Goal: Find specific page/section: Find specific page/section

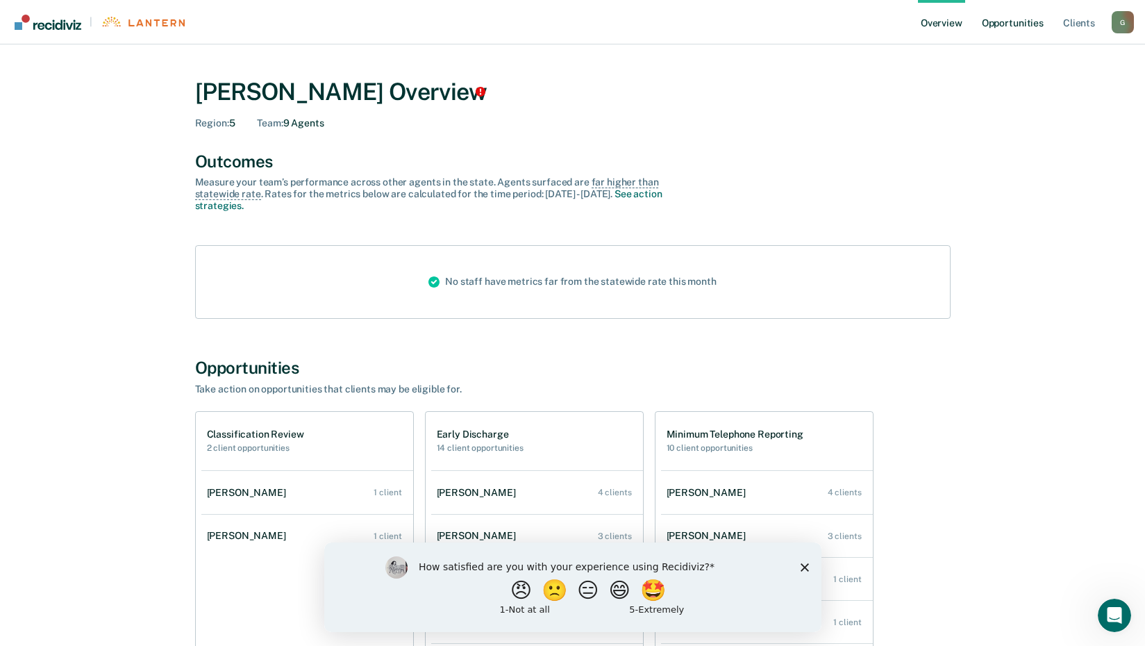
click at [1018, 26] on link "Opportunities" at bounding box center [1012, 22] width 67 height 44
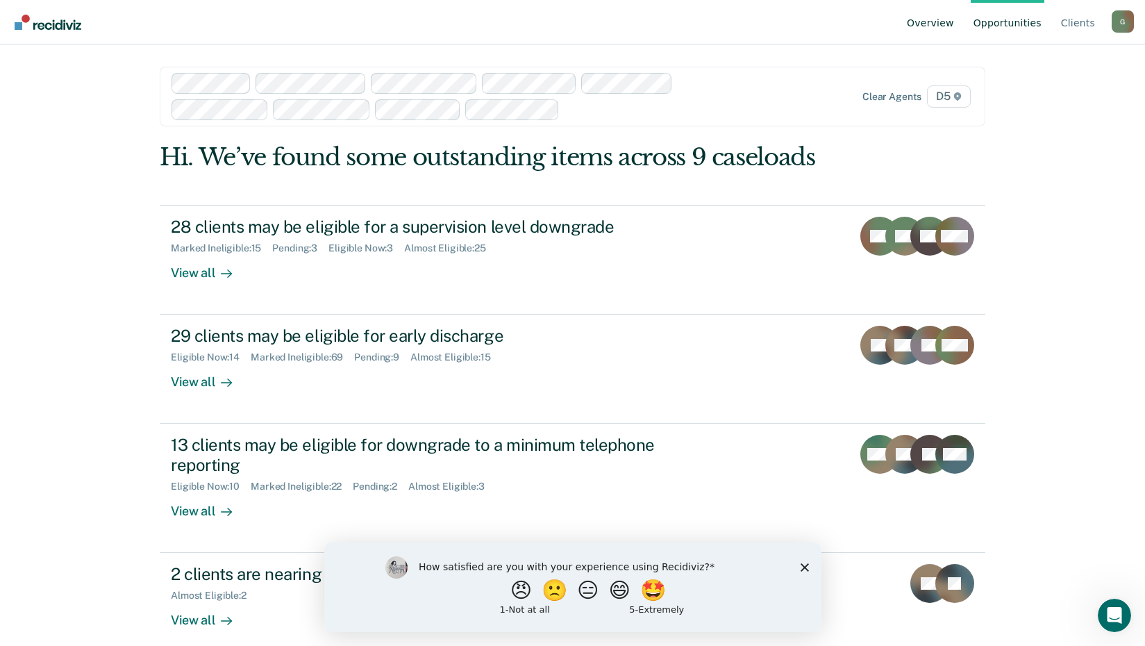
click at [942, 23] on link "Overview" at bounding box center [930, 22] width 53 height 44
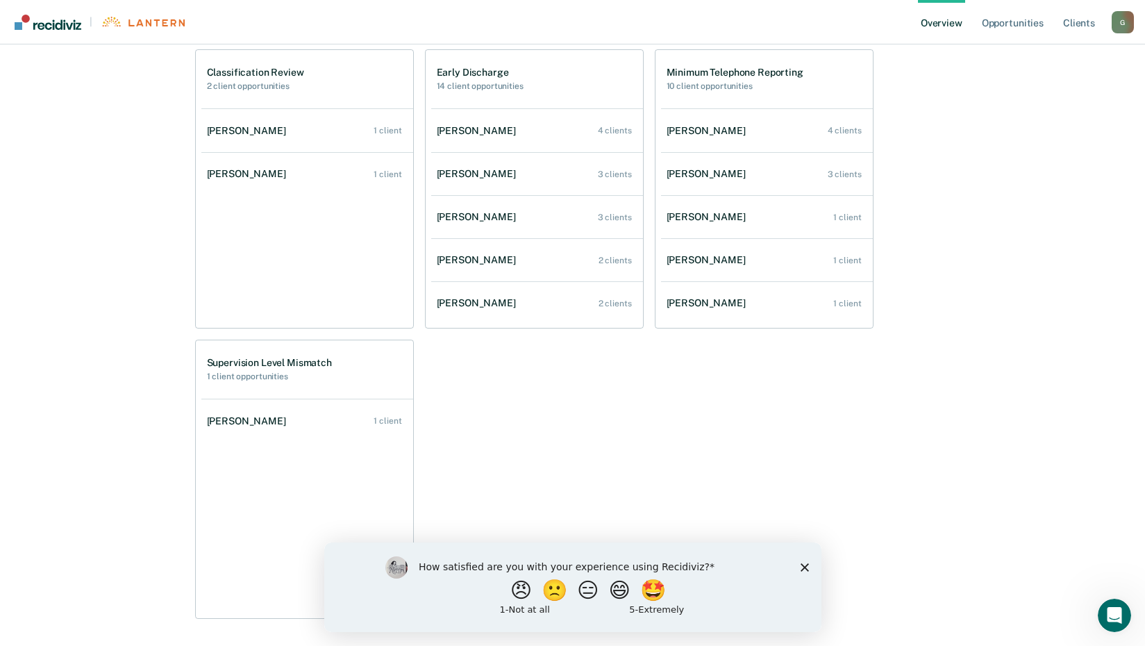
scroll to position [347, 0]
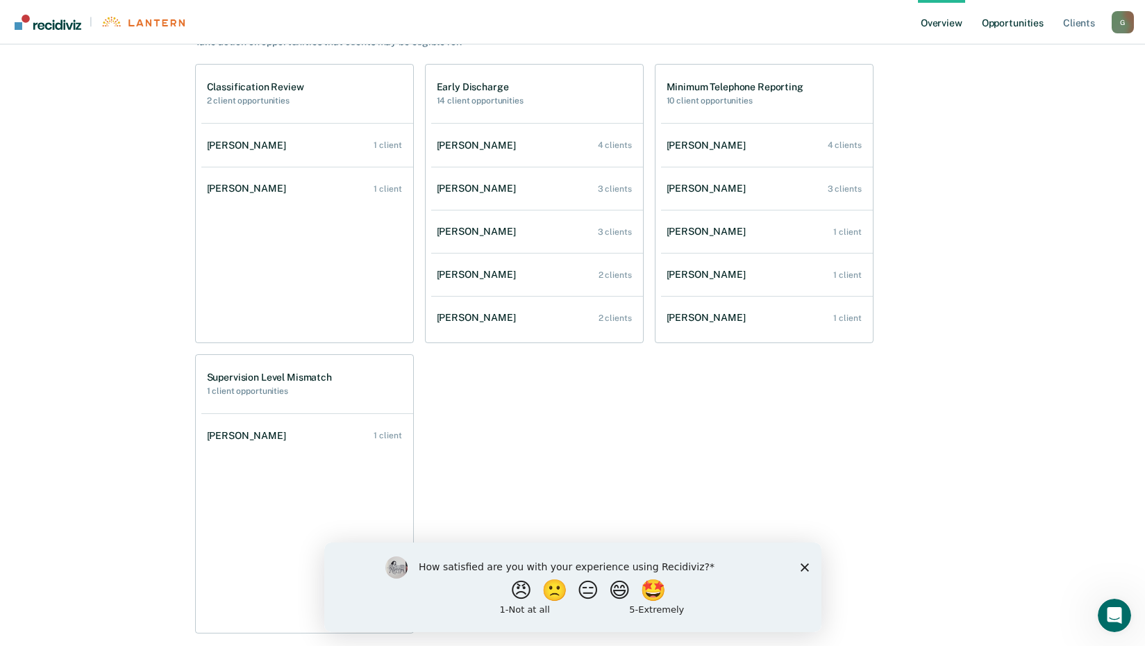
click at [1009, 24] on link "Opportunities" at bounding box center [1012, 22] width 67 height 44
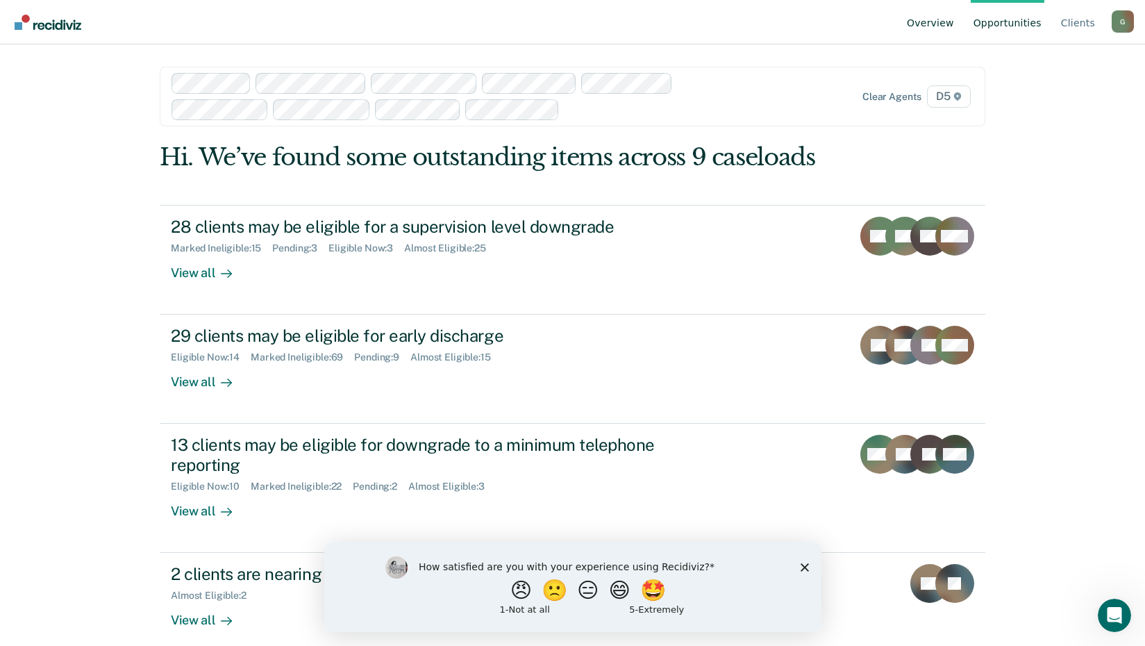
click at [949, 24] on link "Overview" at bounding box center [930, 22] width 53 height 44
